Goal: Task Accomplishment & Management: Complete application form

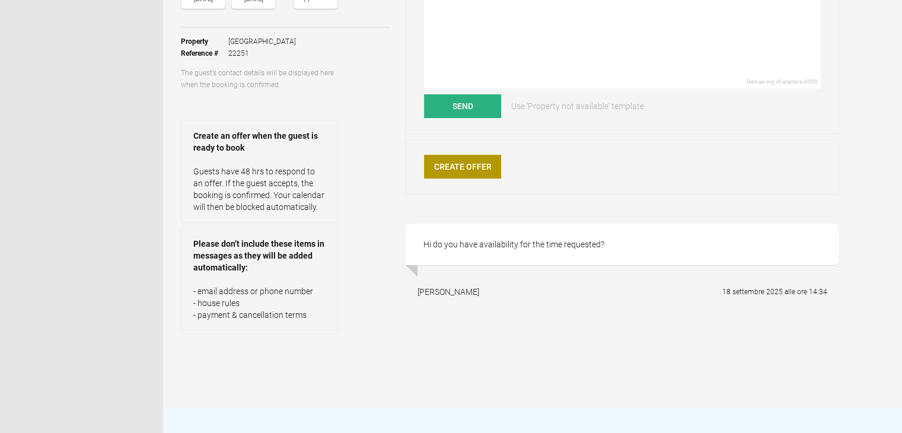
scroll to position [178, 0]
click at [441, 163] on link "Create Offer" at bounding box center [462, 166] width 77 height 24
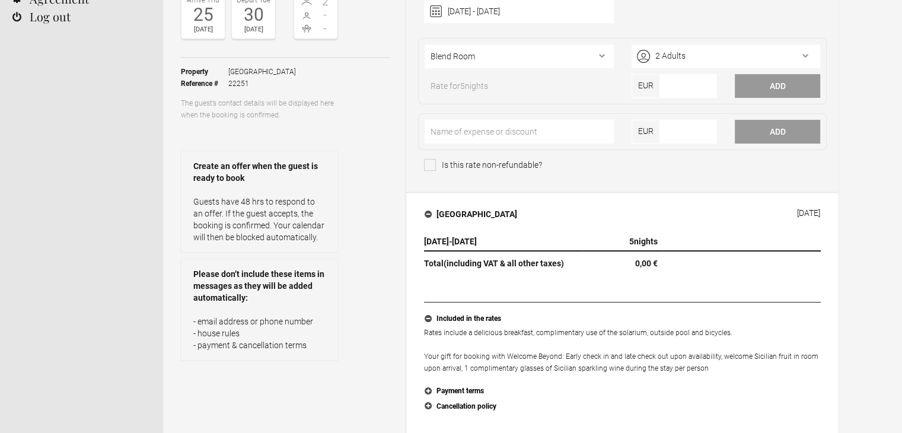
scroll to position [178, 0]
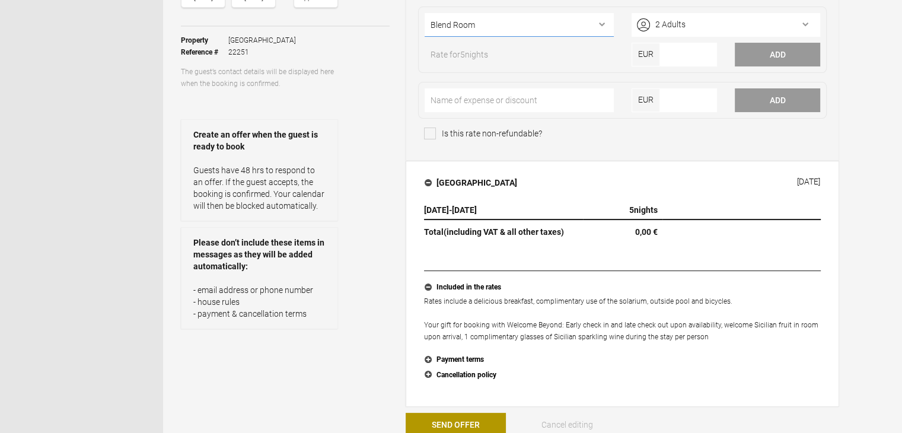
click at [579, 23] on select"] "Blend Room Iconic Room Historic Room Unique Suite Pool Villa Pool Villa Spa Spa…" at bounding box center [519, 25] width 189 height 24
click at [629, 161] on div "[GEOGRAPHIC_DATA] [DATE] [DATE] - [DATE] 5 nights Total (including VAT & all ot…" at bounding box center [623, 284] width 434 height 246
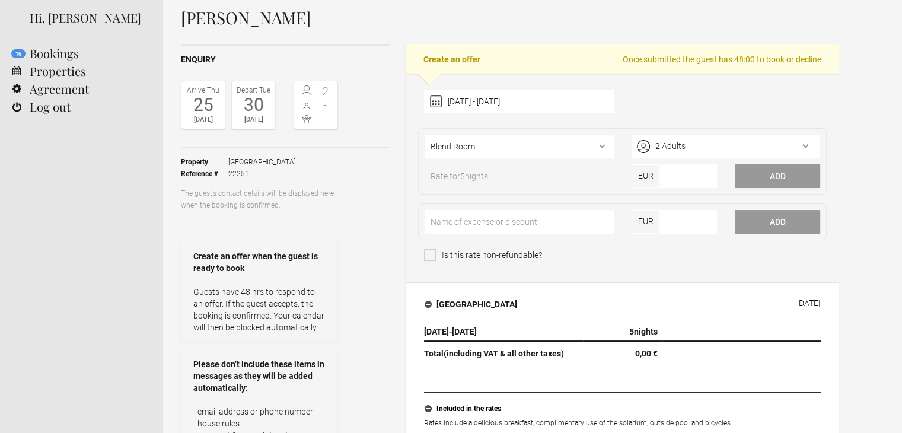
scroll to position [0, 0]
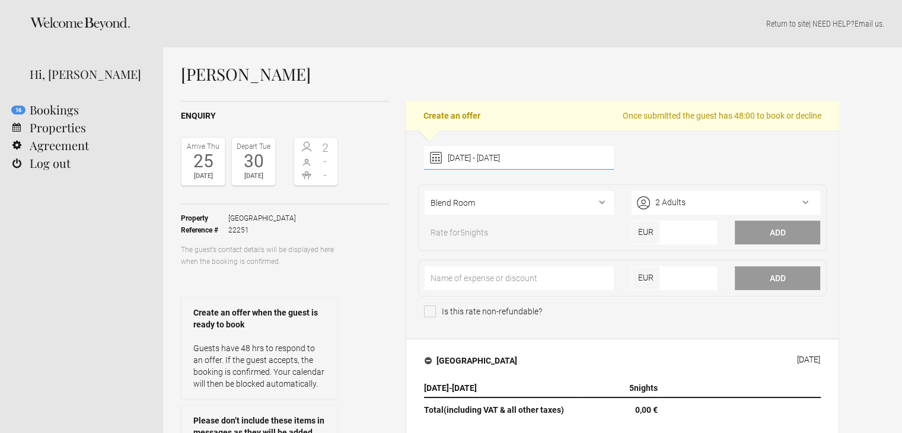
click at [530, 156] on div "25 September 2025 - 30 September 2025 2025 Jan Feb Mar Apr May Jun Jul Aug Sep …" at bounding box center [518, 158] width 189 height 24
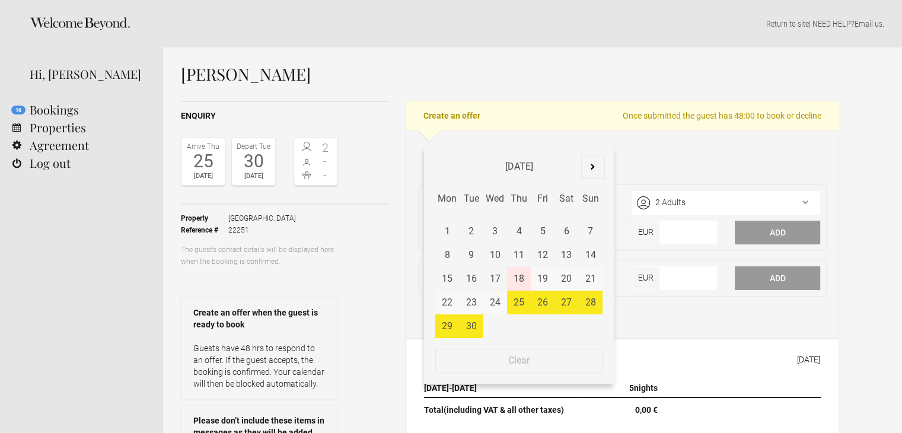
click at [499, 155] on div "25 September 2025 - 30 September 2025 September 2025 Jan Feb Mar Apr May Jun Ju…" at bounding box center [518, 158] width 189 height 24
click at [591, 306] on div "28" at bounding box center [590, 303] width 24 height 24
click at [473, 323] on div "30" at bounding box center [471, 326] width 24 height 24
type input "28 September 2025 - 30 September 2025"
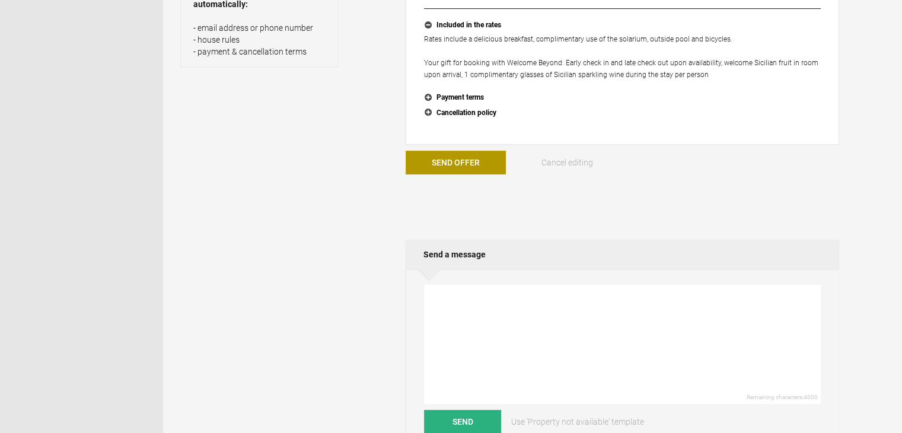
scroll to position [534, 0]
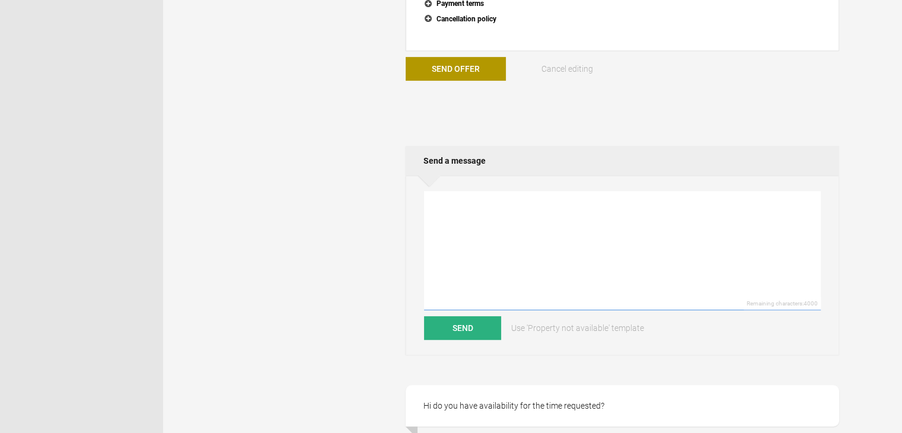
click at [479, 207] on textarea at bounding box center [622, 250] width 397 height 119
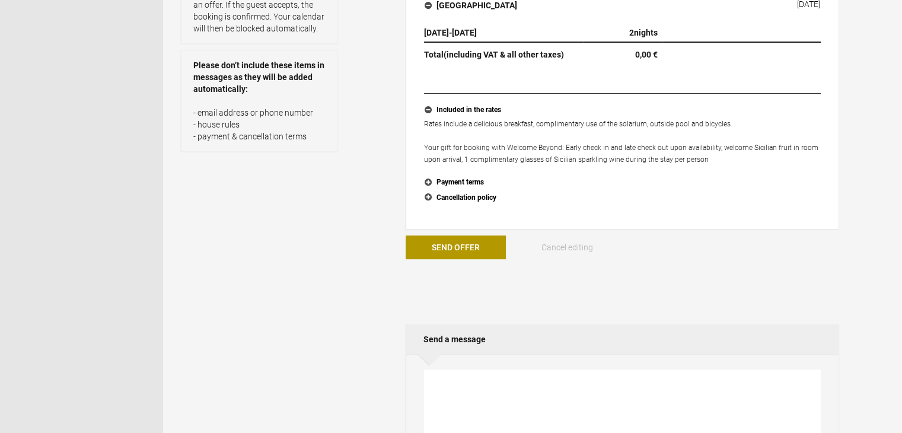
scroll to position [356, 0]
paste textarea "FYI: pick up Benny h 8:50 per Ct Airport per #7 Hungerbuhler"
drag, startPoint x: 465, startPoint y: 379, endPoint x: 733, endPoint y: 374, distance: 268.1
click at [733, 374] on textarea "Dear Mrs FYI: pick up Benny h 8:50 per Ct Airport per #7 Hungerbuhler" at bounding box center [622, 428] width 397 height 119
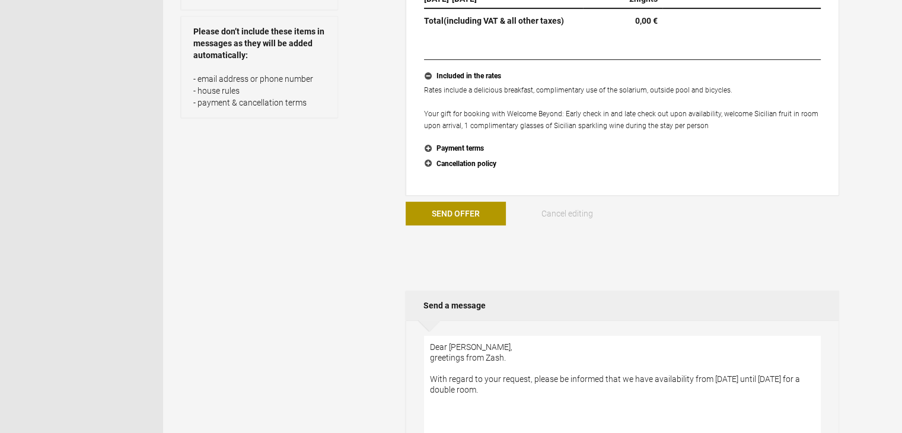
scroll to position [415, 0]
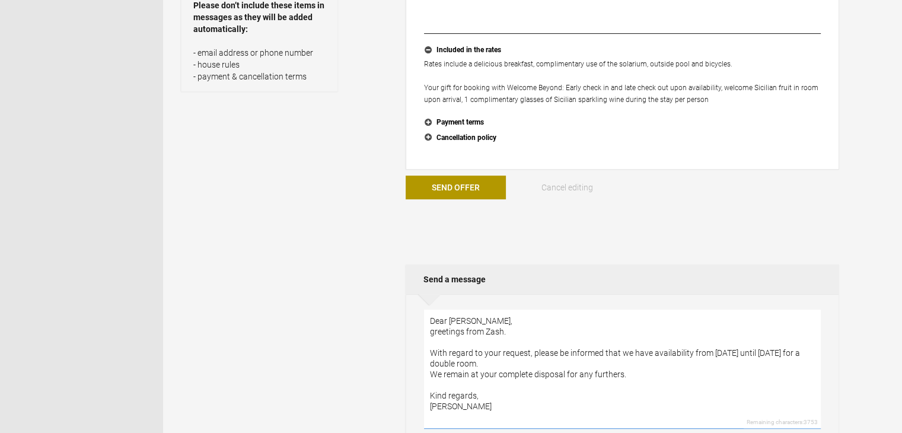
type textarea "Dear Mrs Totzauer, greetings from Zash. With regard to your request, please be …"
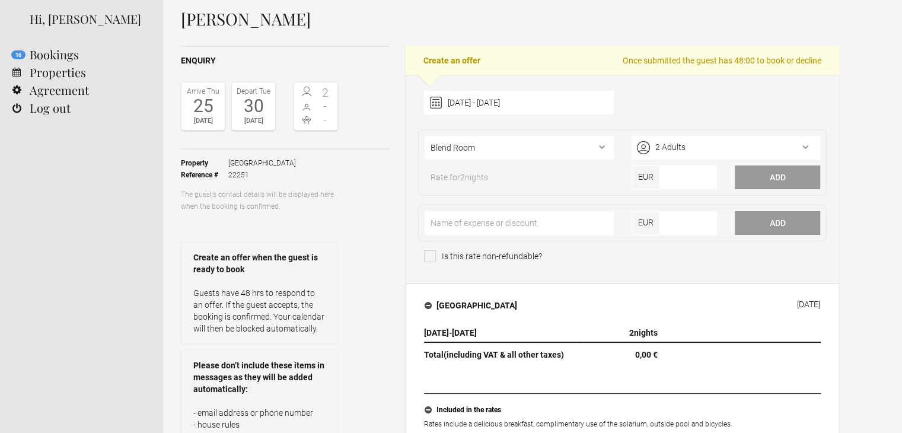
scroll to position [0, 0]
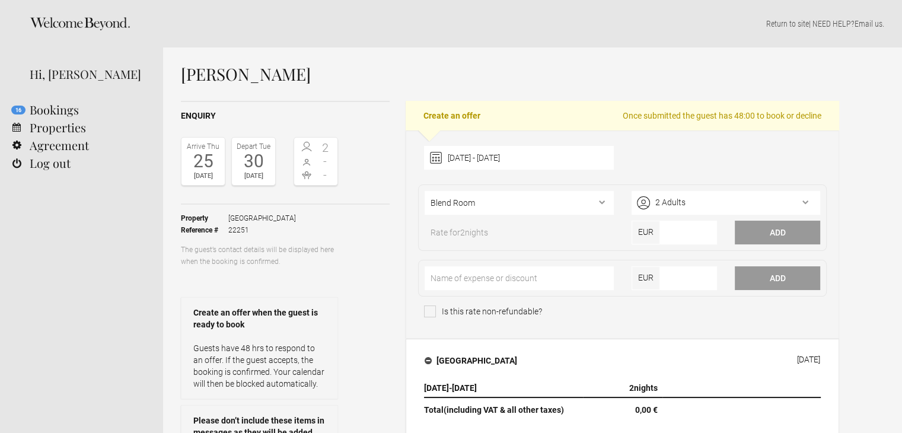
click at [255, 78] on h1 "[PERSON_NAME]" at bounding box center [510, 74] width 658 height 18
copy h1 "Totzauer"
click at [206, 75] on h1 "[PERSON_NAME]" at bounding box center [510, 74] width 658 height 18
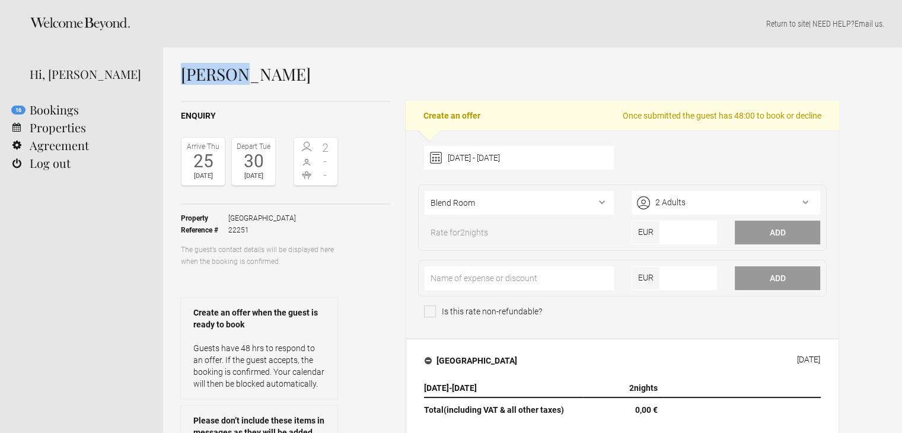
copy h1 "[PERSON_NAME]"
click at [565, 195] on select"] "Blend Room Iconic Room Historic Room Unique Suite Pool Villa Pool Villa Spa Spa…" at bounding box center [519, 203] width 189 height 24
select select"] "1170"
click at [425, 191] on select"] "Blend Room Iconic Room Historic Room Unique Suite Pool Villa Pool Villa Spa Spa…" at bounding box center [519, 203] width 189 height 24
type input"] "-1"
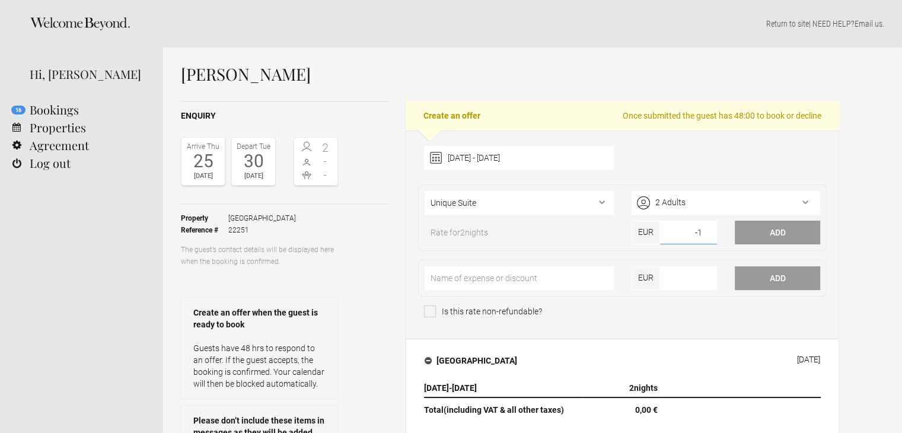
click at [707, 232] on input"] "-1" at bounding box center [688, 233] width 57 height 24
drag, startPoint x: 694, startPoint y: 232, endPoint x: 709, endPoint y: 232, distance: 14.2
click at [709, 232] on input"] "-1" at bounding box center [688, 233] width 57 height 24
type input"] "934.00"
click at [758, 234] on button "Add" at bounding box center [777, 233] width 85 height 24
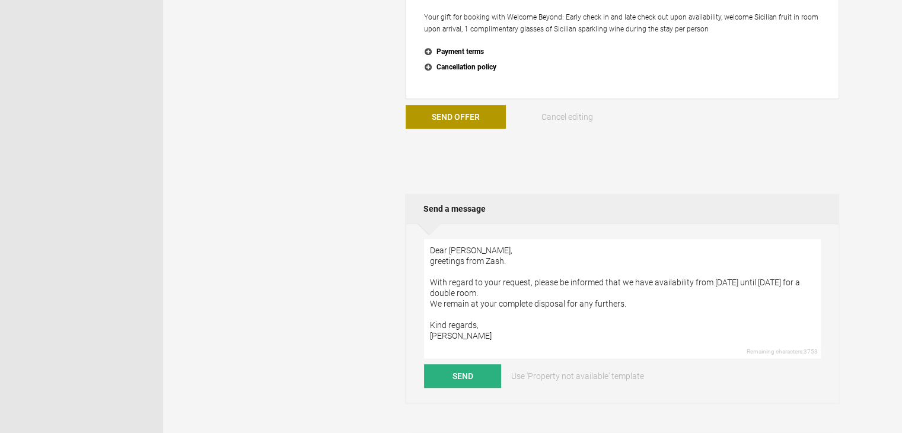
scroll to position [534, 0]
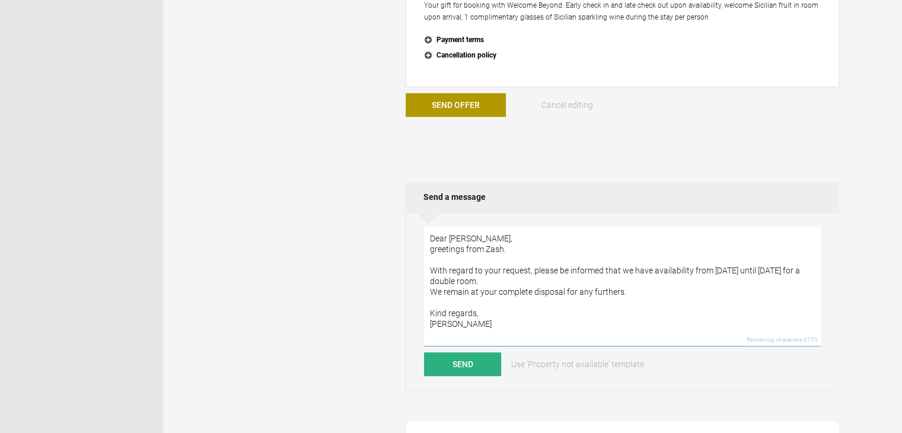
click at [691, 269] on textarea "Dear Mrs Totzauer, greetings from Zash. With regard to your request, please be …" at bounding box center [622, 286] width 397 height 119
drag, startPoint x: 692, startPoint y: 270, endPoint x: 707, endPoint y: 269, distance: 15.5
click at [707, 269] on textarea "Dear Mrs Totzauer, greetings from Zash. With regard to your request, please be …" at bounding box center [622, 286] width 397 height 119
click at [622, 266] on textarea "Dear Mrs Totzauer, greetings from Zash. With regard to your request, please be …" at bounding box center [622, 286] width 397 height 119
click at [619, 268] on textarea "Dear Mrs Totzauer, greetings from Zash. With regard to your request, please be …" at bounding box center [622, 286] width 397 height 119
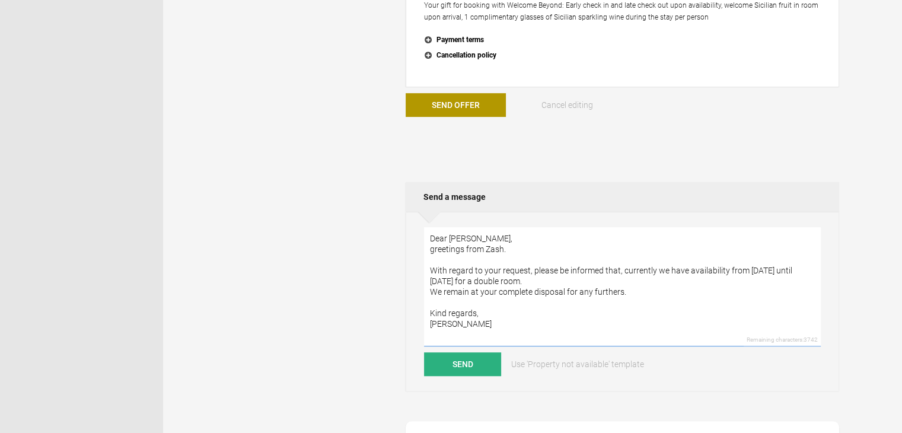
click at [652, 271] on textarea "Dear Mrs Totzauer, greetings from Zash. With regard to your request, please be …" at bounding box center [622, 286] width 397 height 119
click at [614, 281] on textarea "Dear Mrs Totzauer, greetings from Zash. With regard to your request, please be …" at bounding box center [622, 286] width 397 height 119
click at [643, 288] on textarea "Dear Mrs Totzauer, greetings from Zash. With regard to your request, please be …" at bounding box center [622, 286] width 397 height 119
click at [613, 292] on textarea "Dear Mrs Totzauer, greetings from Zash. With regard to your request, please be …" at bounding box center [622, 286] width 397 height 119
click at [664, 286] on textarea "Dear Mrs Totzauer, greetings from Zash. With regard to your request, please be …" at bounding box center [622, 286] width 397 height 119
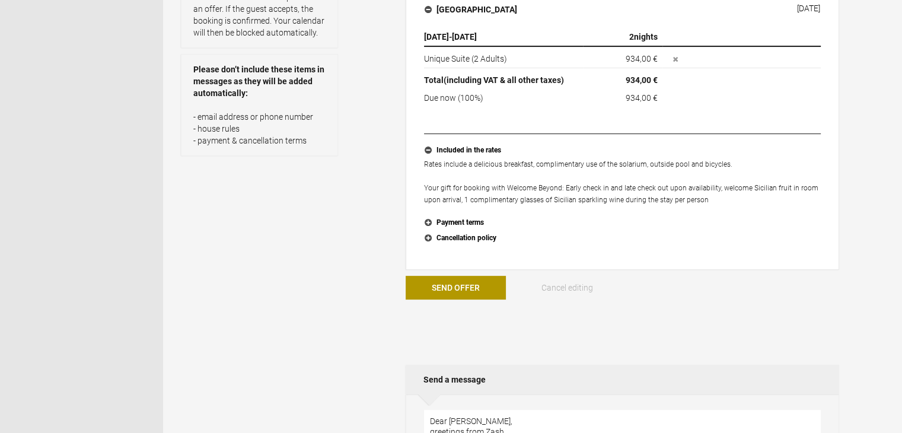
scroll to position [356, 0]
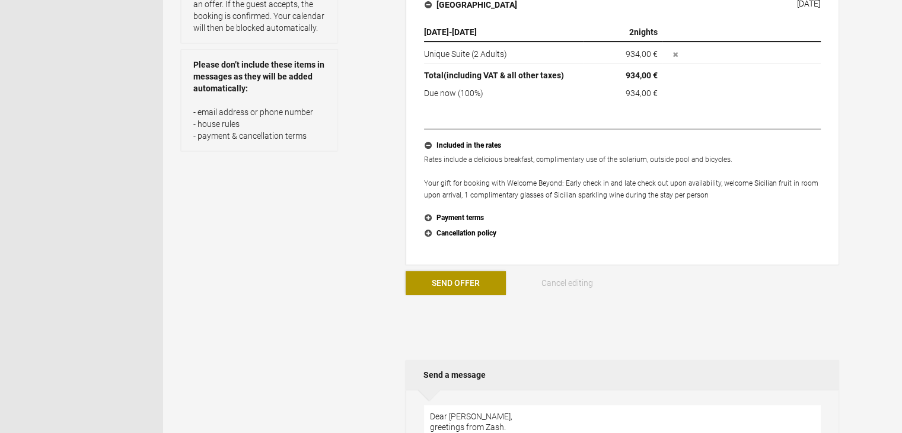
type textarea "Dear Mrs Totzauer, greetings from Zash. With regard to your request, please be …"
click at [480, 279] on button "Send Offer" at bounding box center [456, 283] width 100 height 24
